Goal: Information Seeking & Learning: Find specific fact

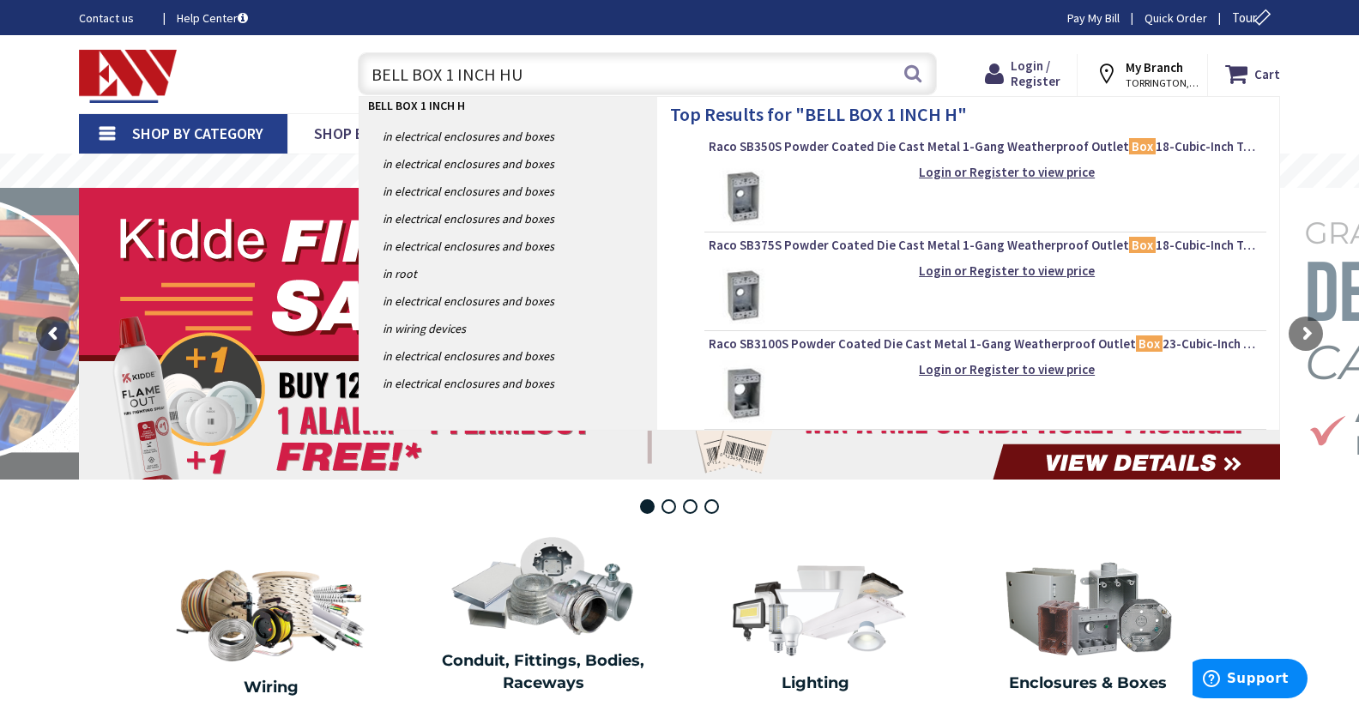
type input "BELL BOX 1 INCH HUB"
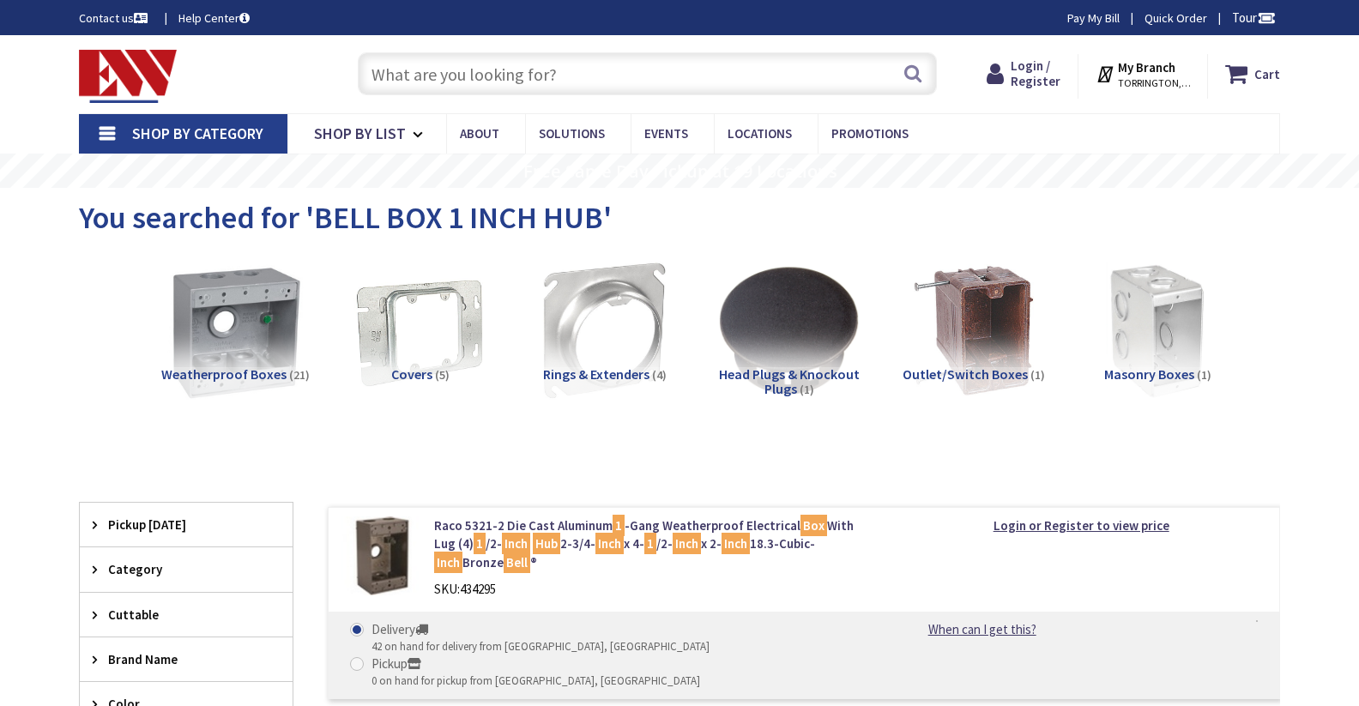
drag, startPoint x: 0, startPoint y: 0, endPoint x: 264, endPoint y: 359, distance: 445.4
click at [264, 359] on img at bounding box center [235, 330] width 155 height 155
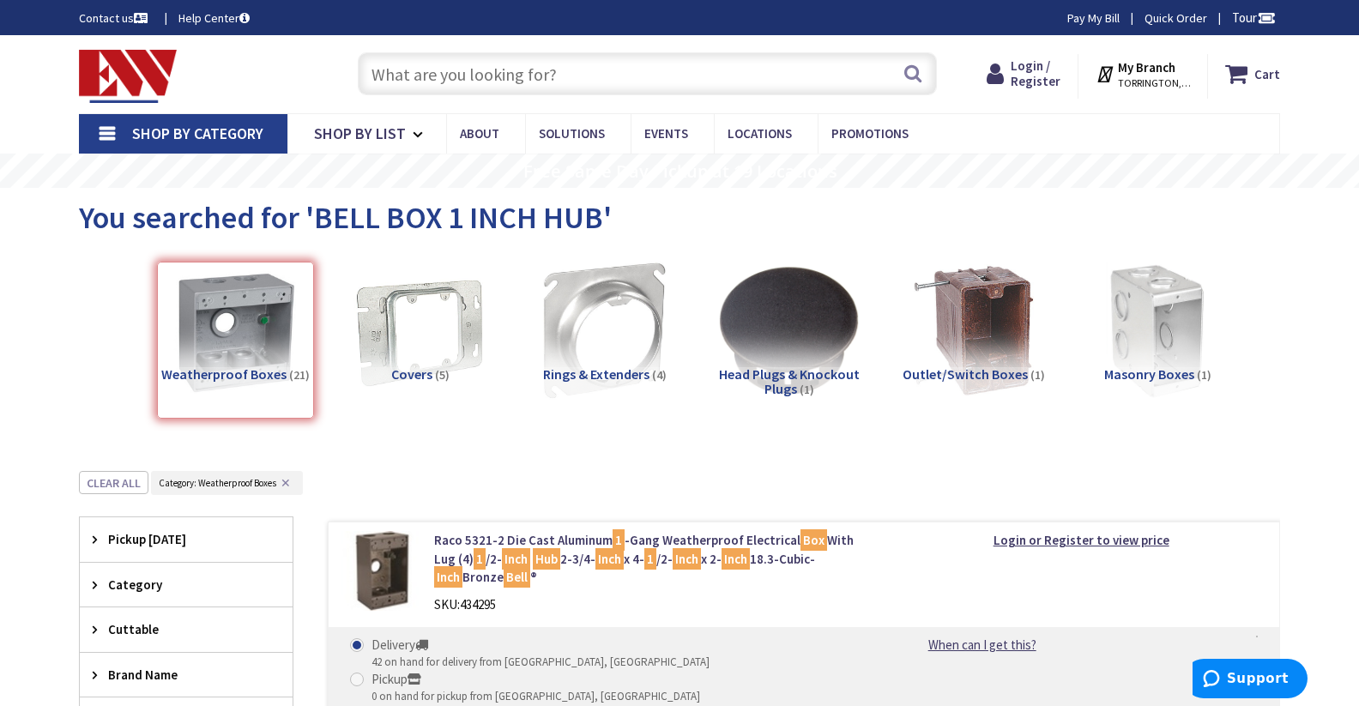
click at [422, 69] on input "text" at bounding box center [647, 73] width 579 height 43
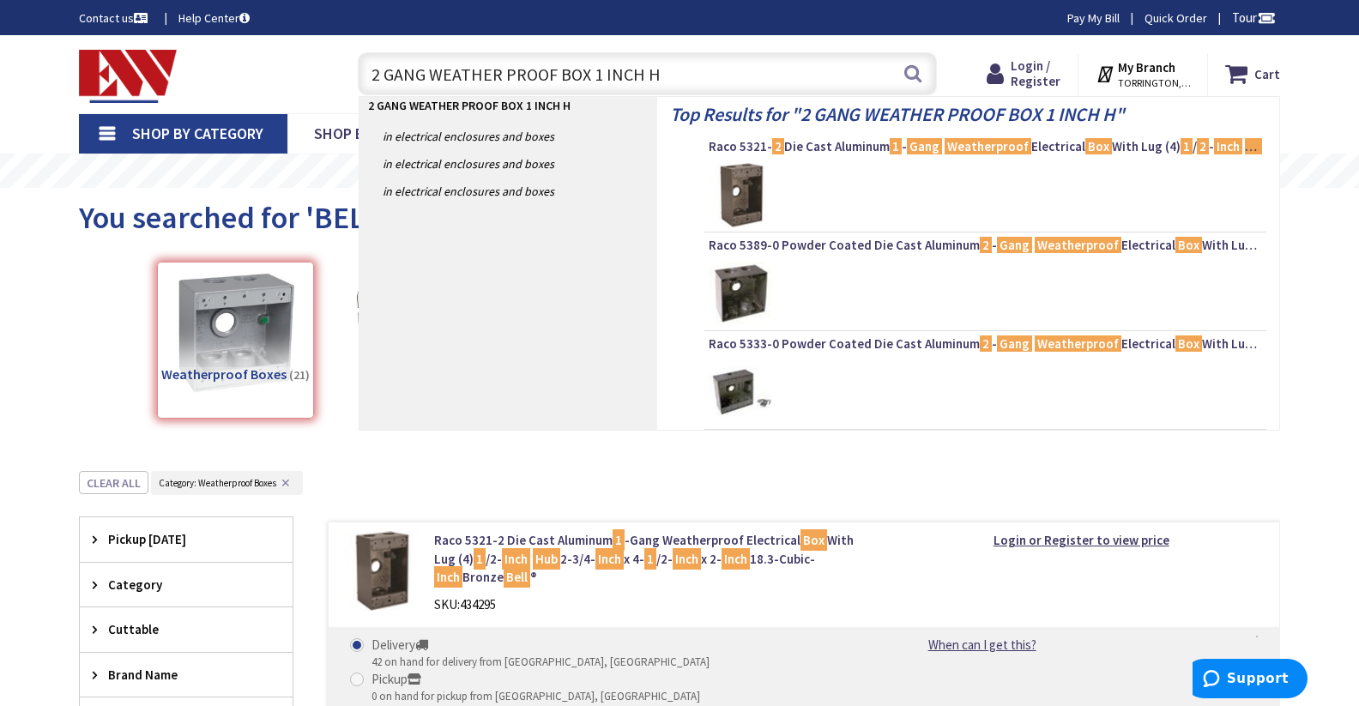
type input "2 GANG WEATHER PROOF BOX 1 INCH"
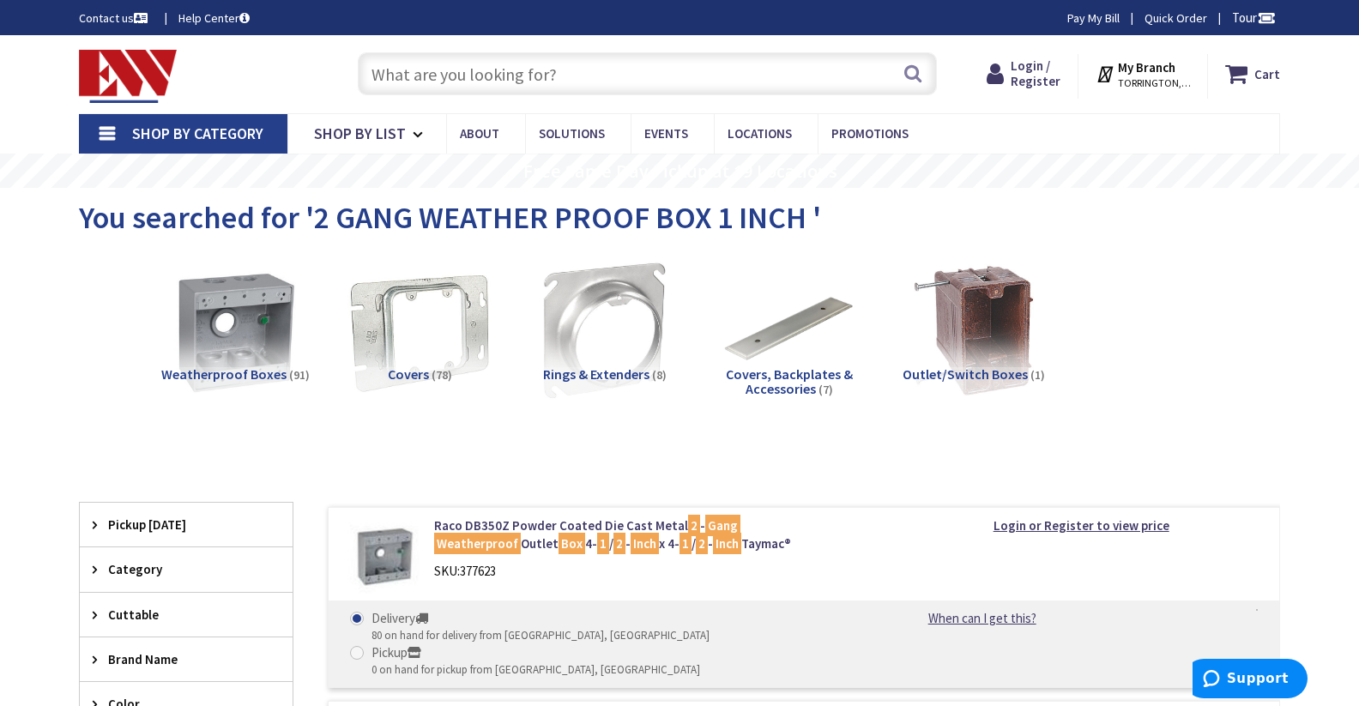
drag, startPoint x: 273, startPoint y: 311, endPoint x: 469, endPoint y: 341, distance: 198.7
click at [273, 311] on img at bounding box center [236, 331] width 142 height 142
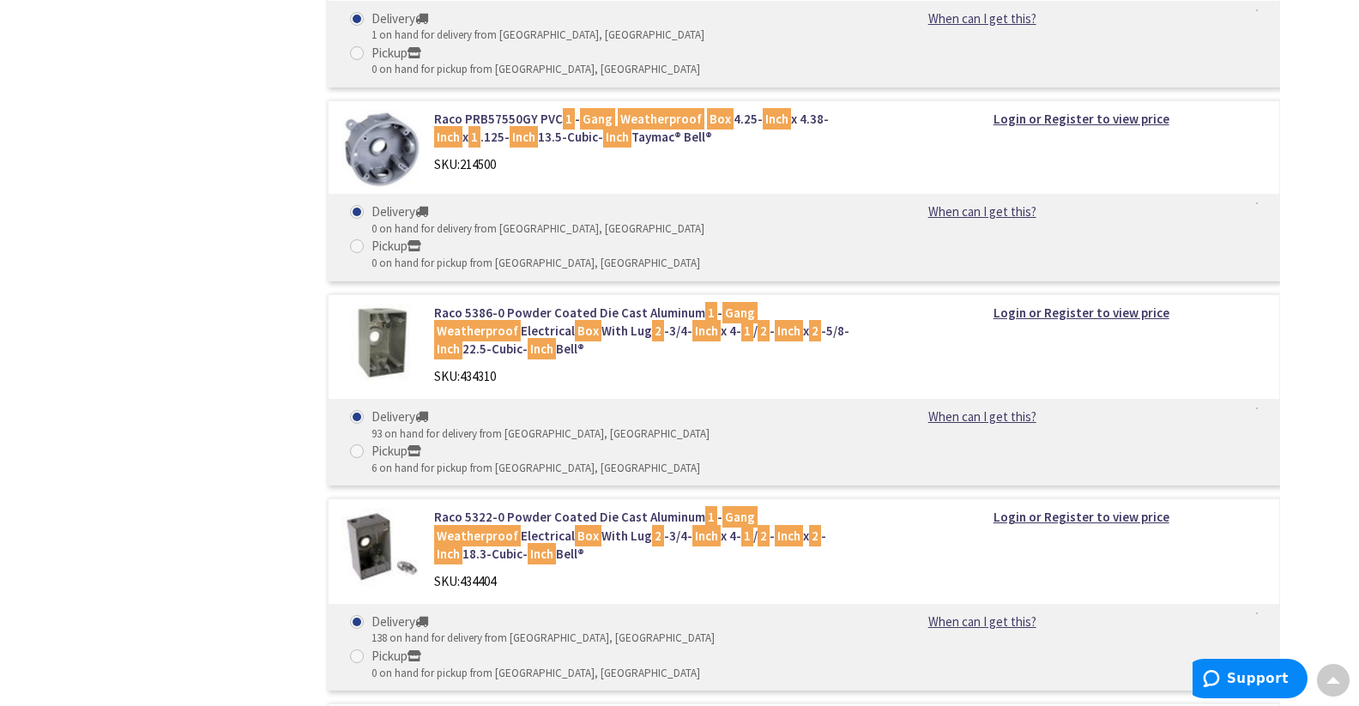
scroll to position [5399, 0]
